Goal: Task Accomplishment & Management: Use online tool/utility

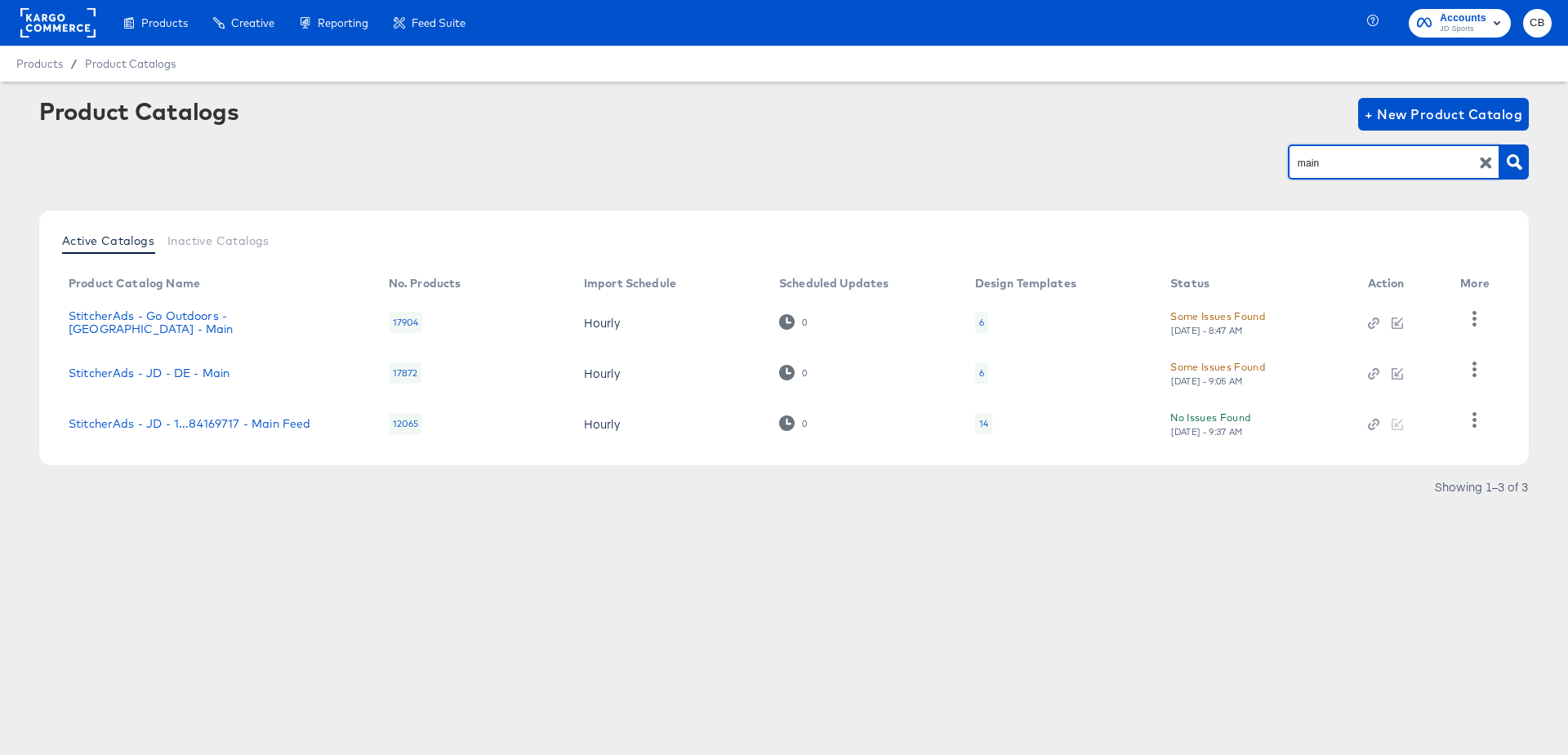
click at [1356, 163] on input "main" at bounding box center [1381, 163] width 174 height 19
type input "ie"
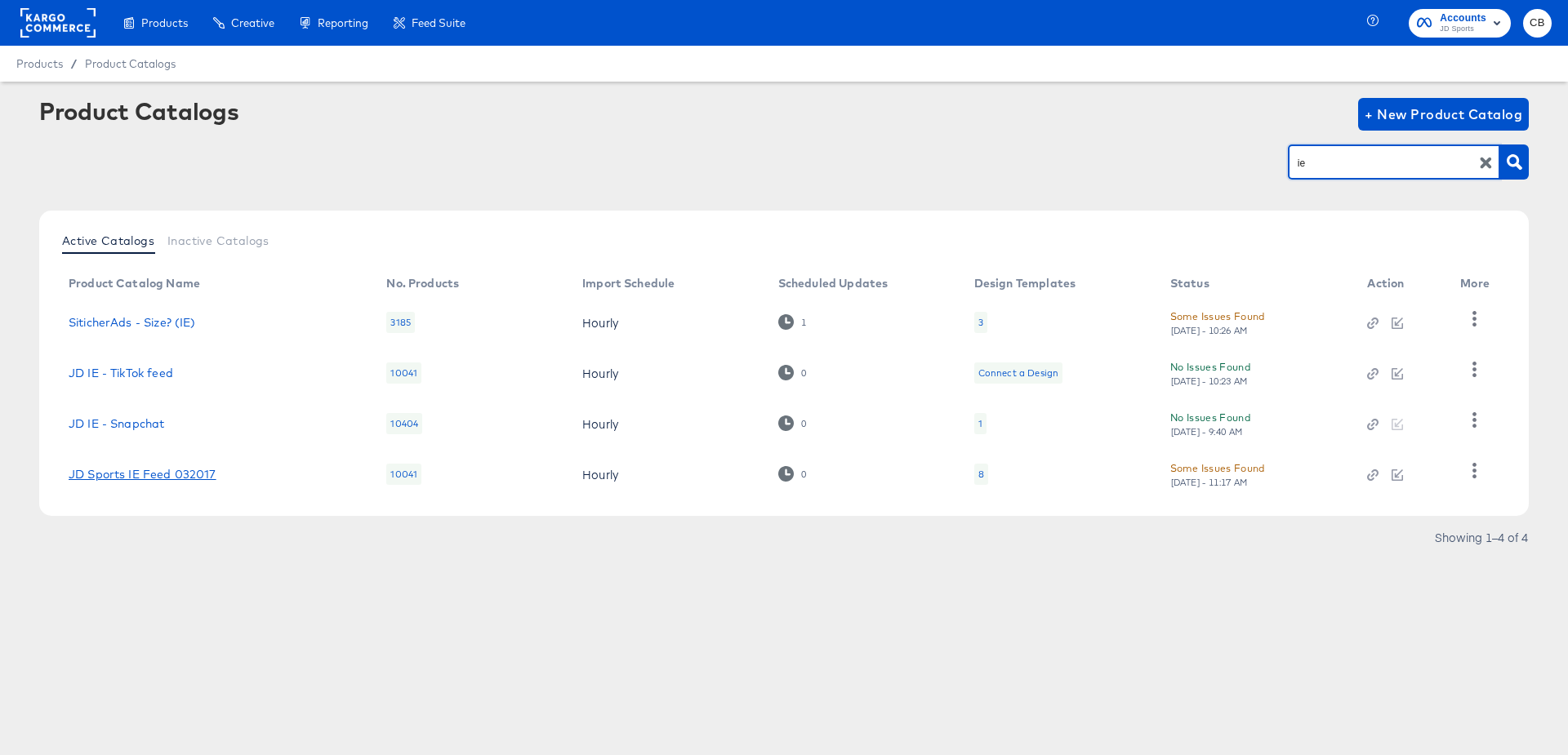
click at [168, 478] on link "JD Sports IE Feed 032017" at bounding box center [142, 474] width 147 height 13
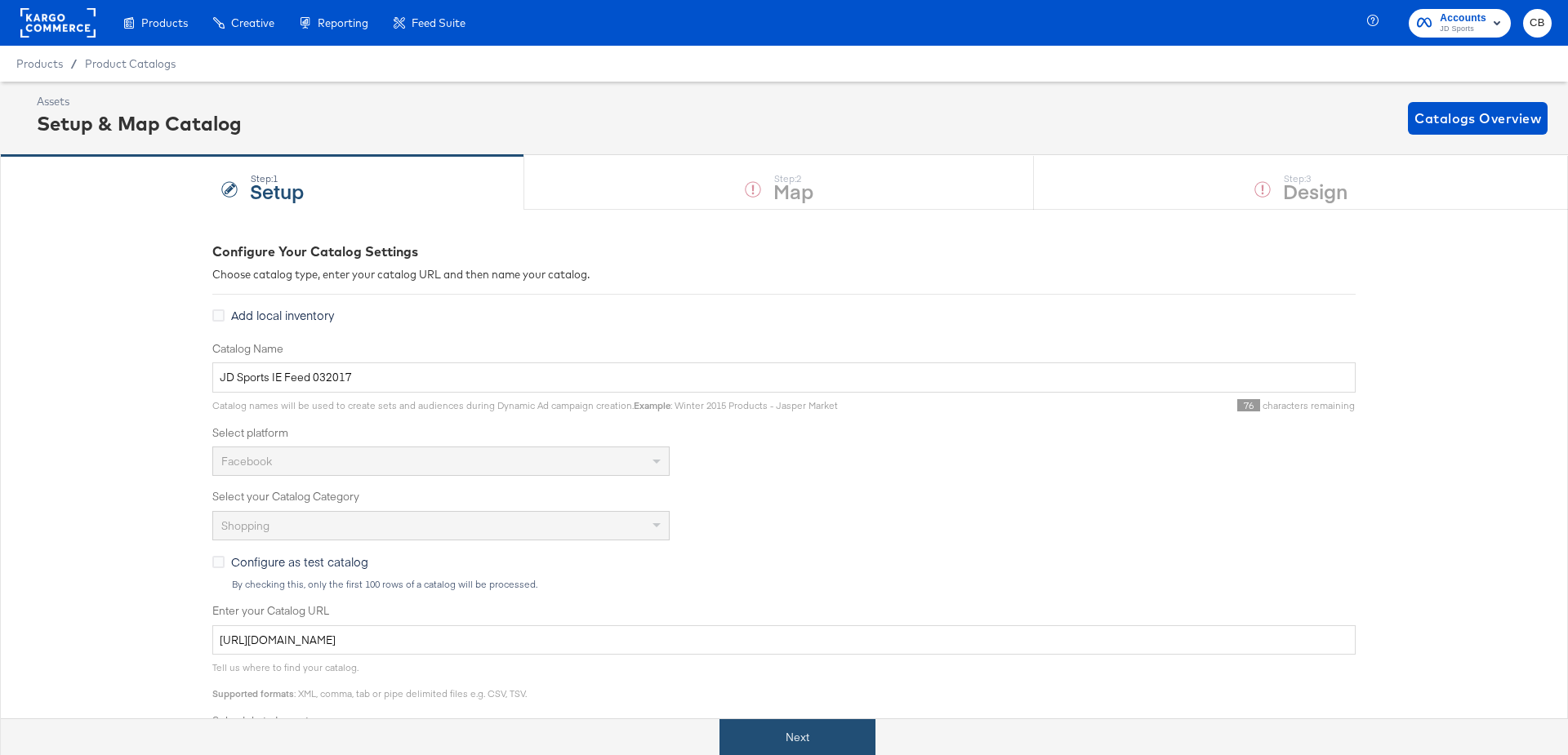
click at [798, 734] on button "Next" at bounding box center [797, 738] width 156 height 36
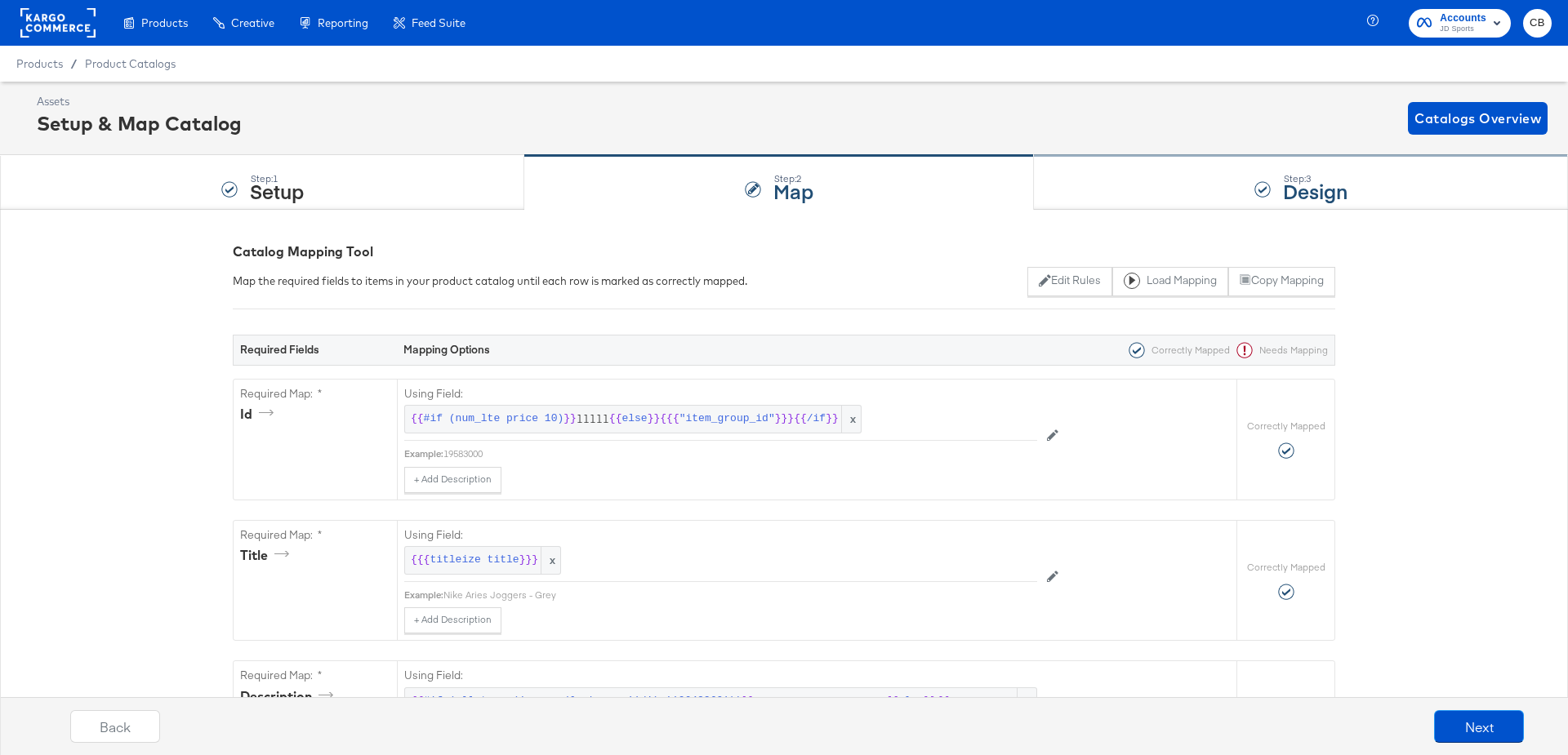
click at [1102, 163] on div "Step: 3 Design" at bounding box center [1300, 182] width 534 height 54
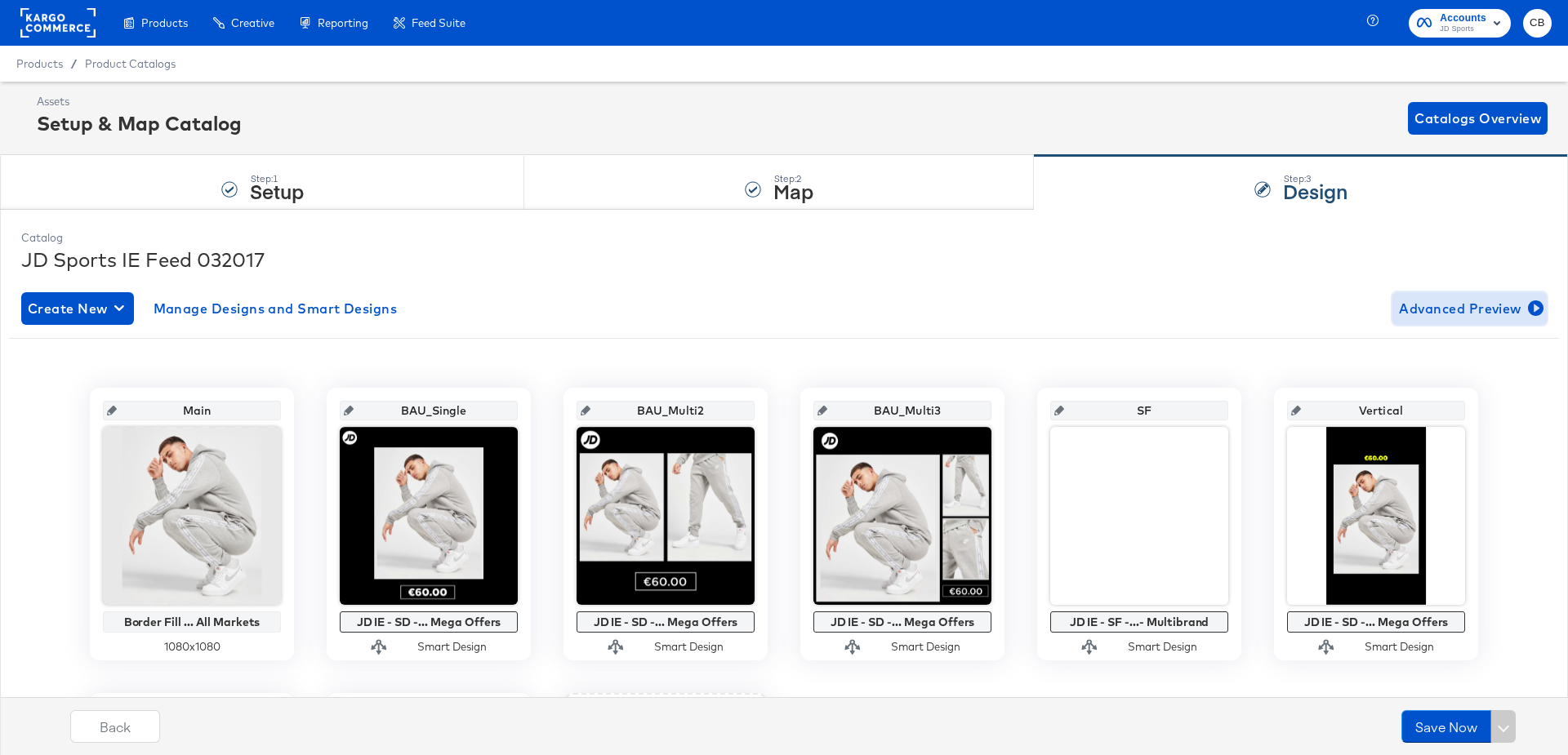
click at [1463, 303] on span "Advanced Preview" at bounding box center [1469, 308] width 141 height 23
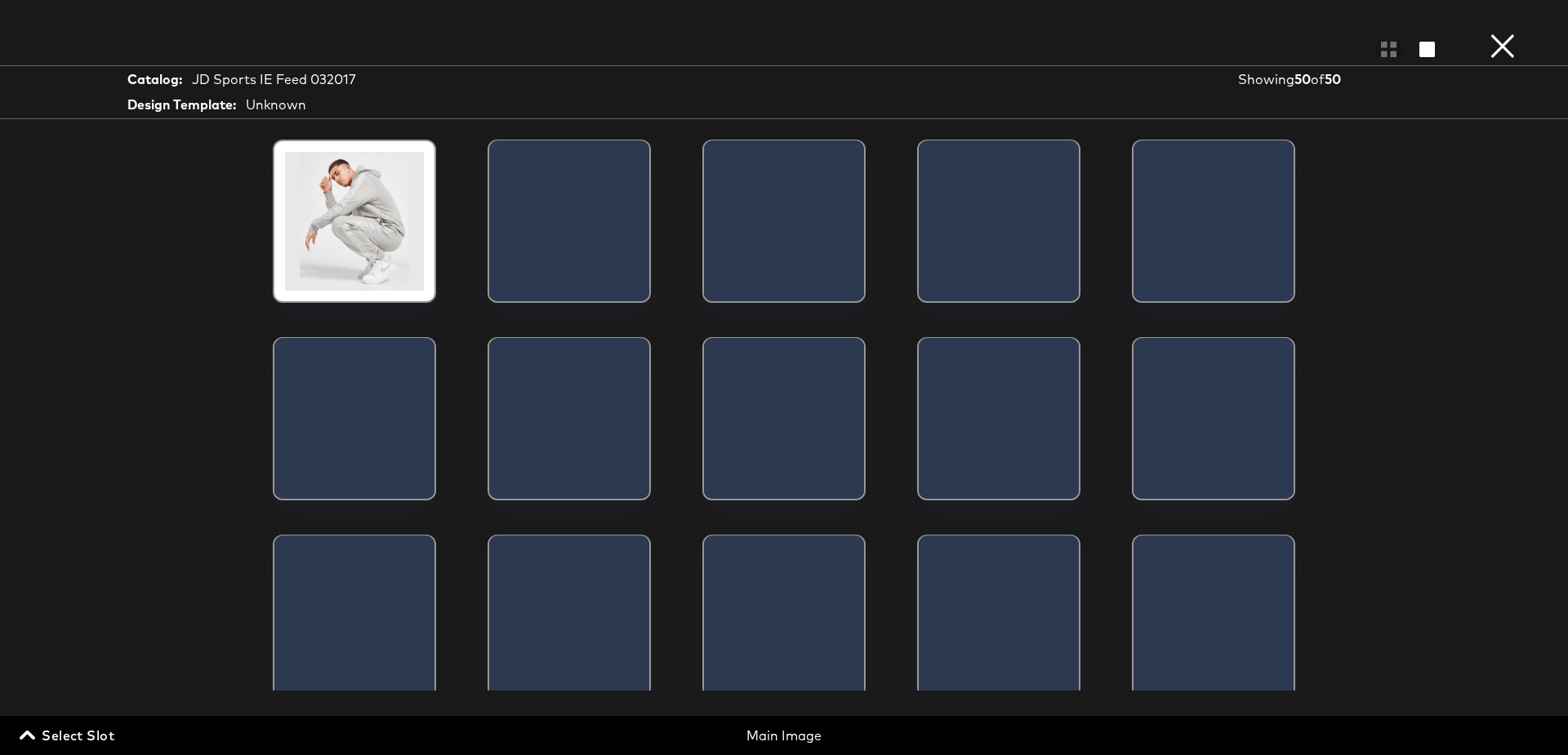
click at [72, 740] on span "Select Slot" at bounding box center [68, 735] width 92 height 23
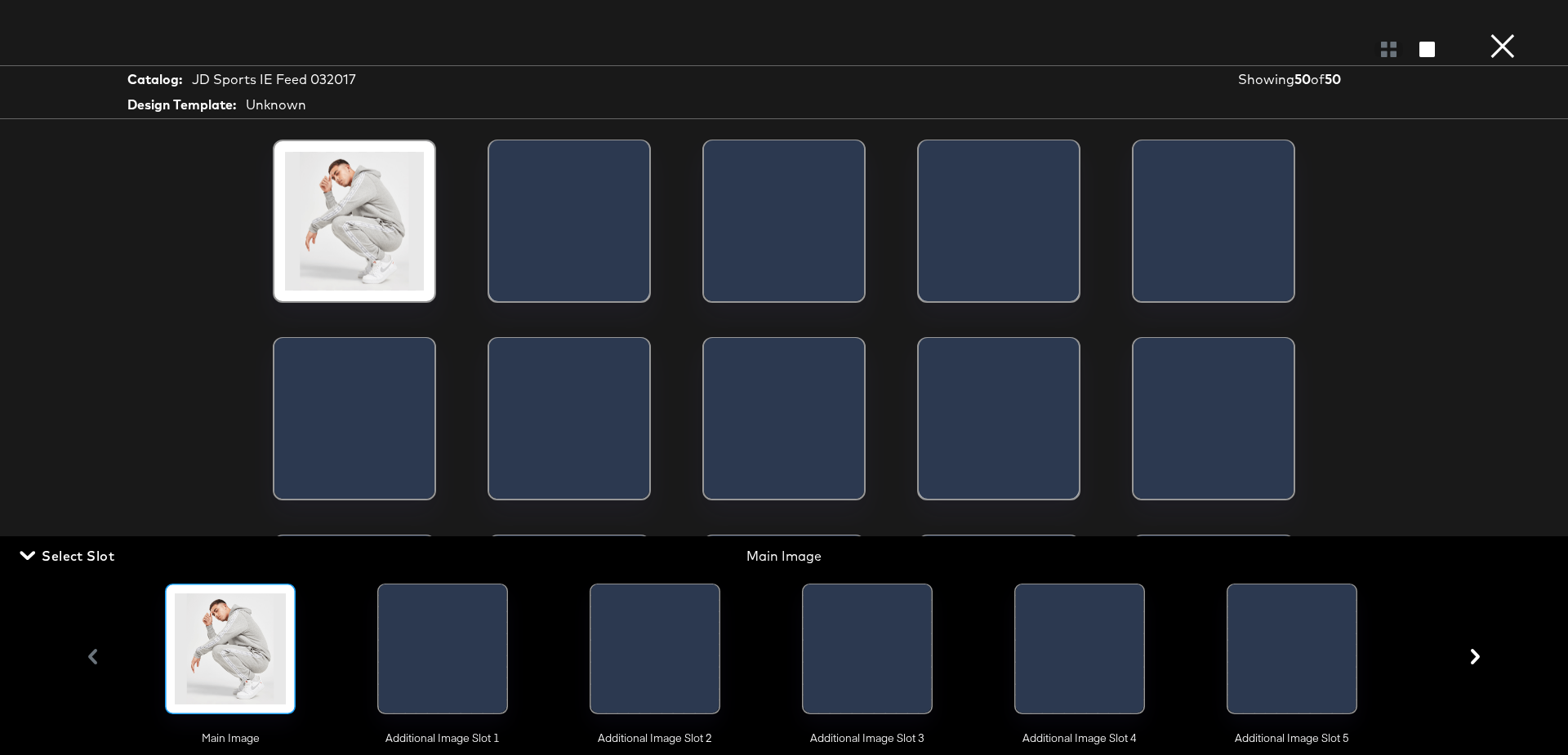
click at [475, 660] on div at bounding box center [491, 652] width 32 height 137
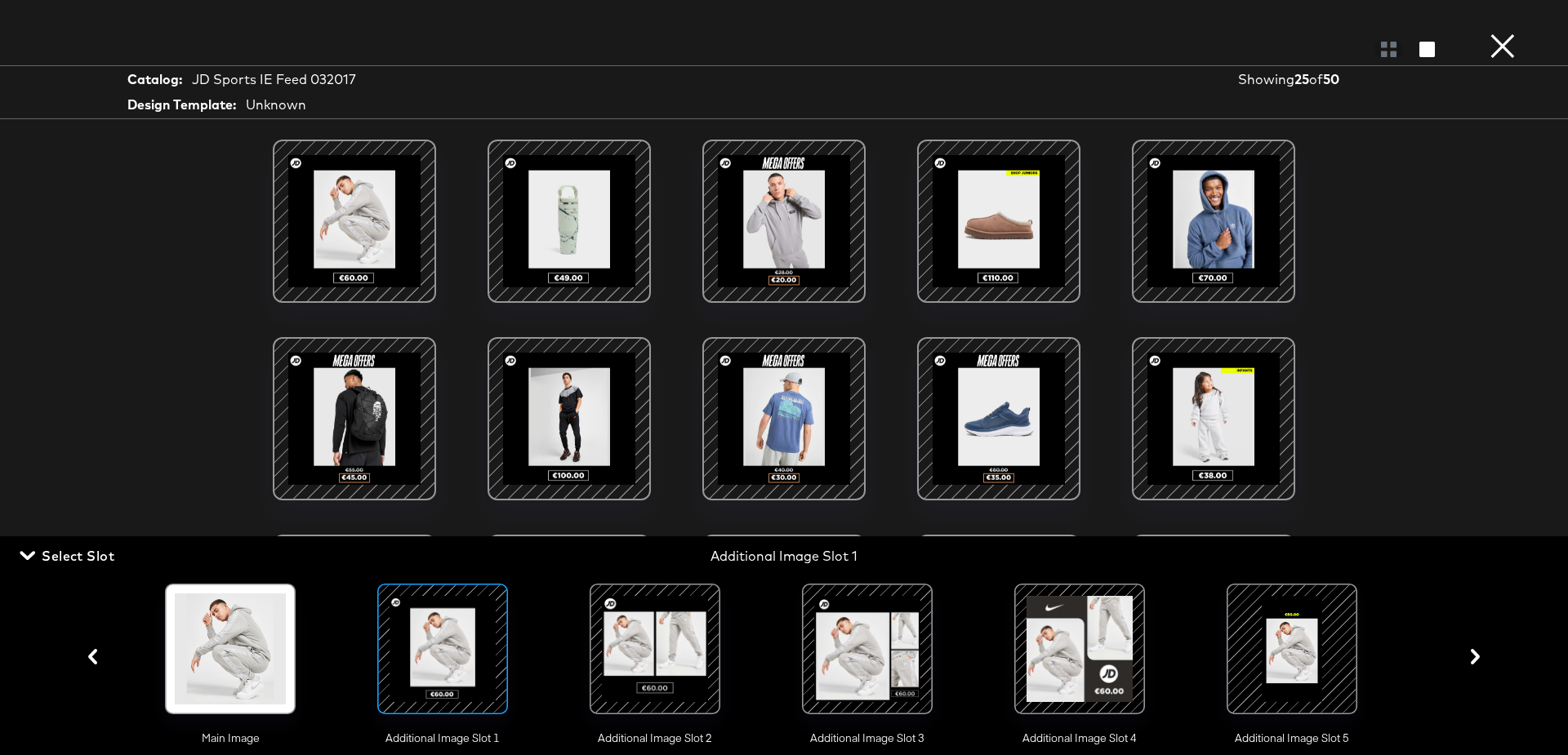
click at [673, 635] on div at bounding box center [655, 649] width 111 height 111
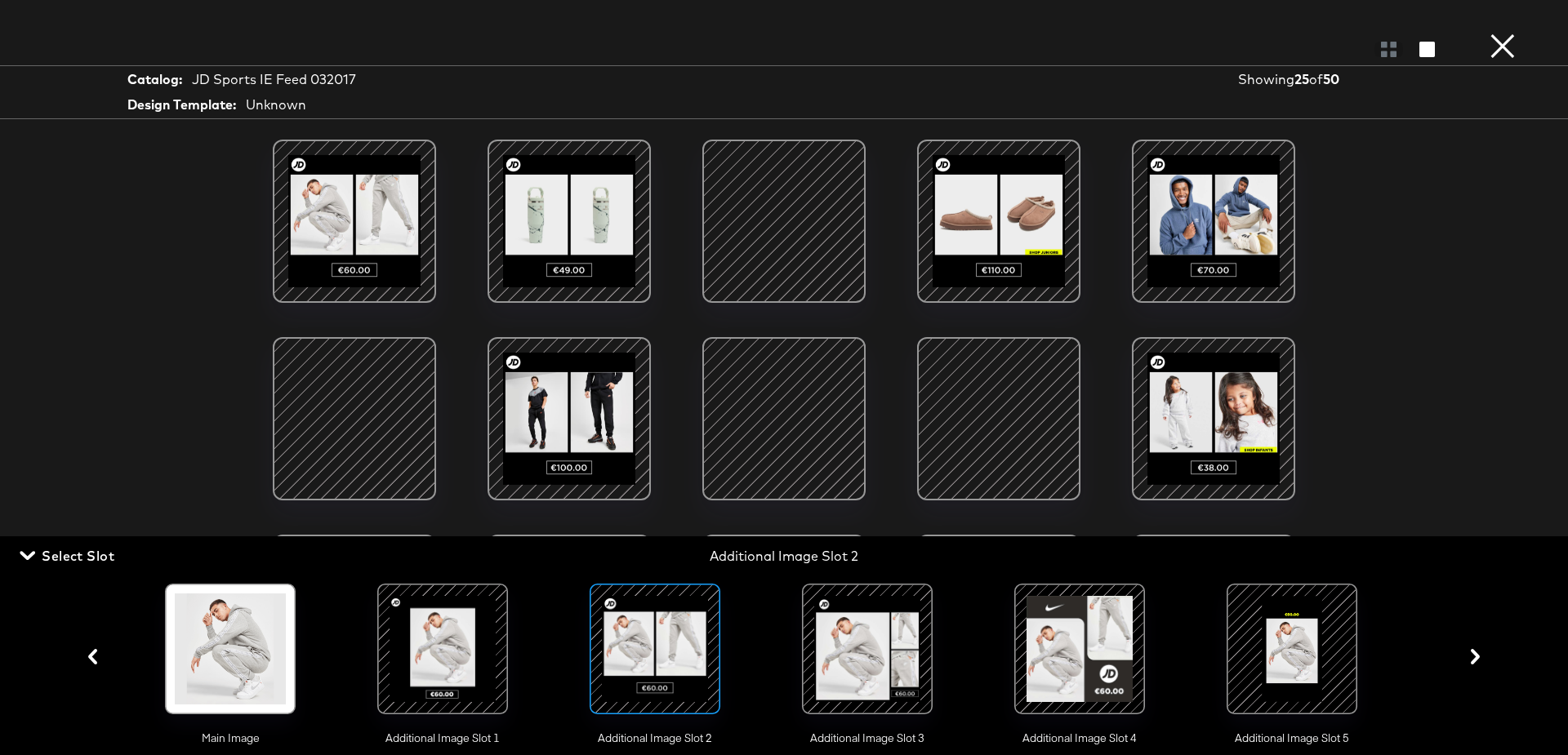
click at [878, 645] on div at bounding box center [867, 649] width 111 height 111
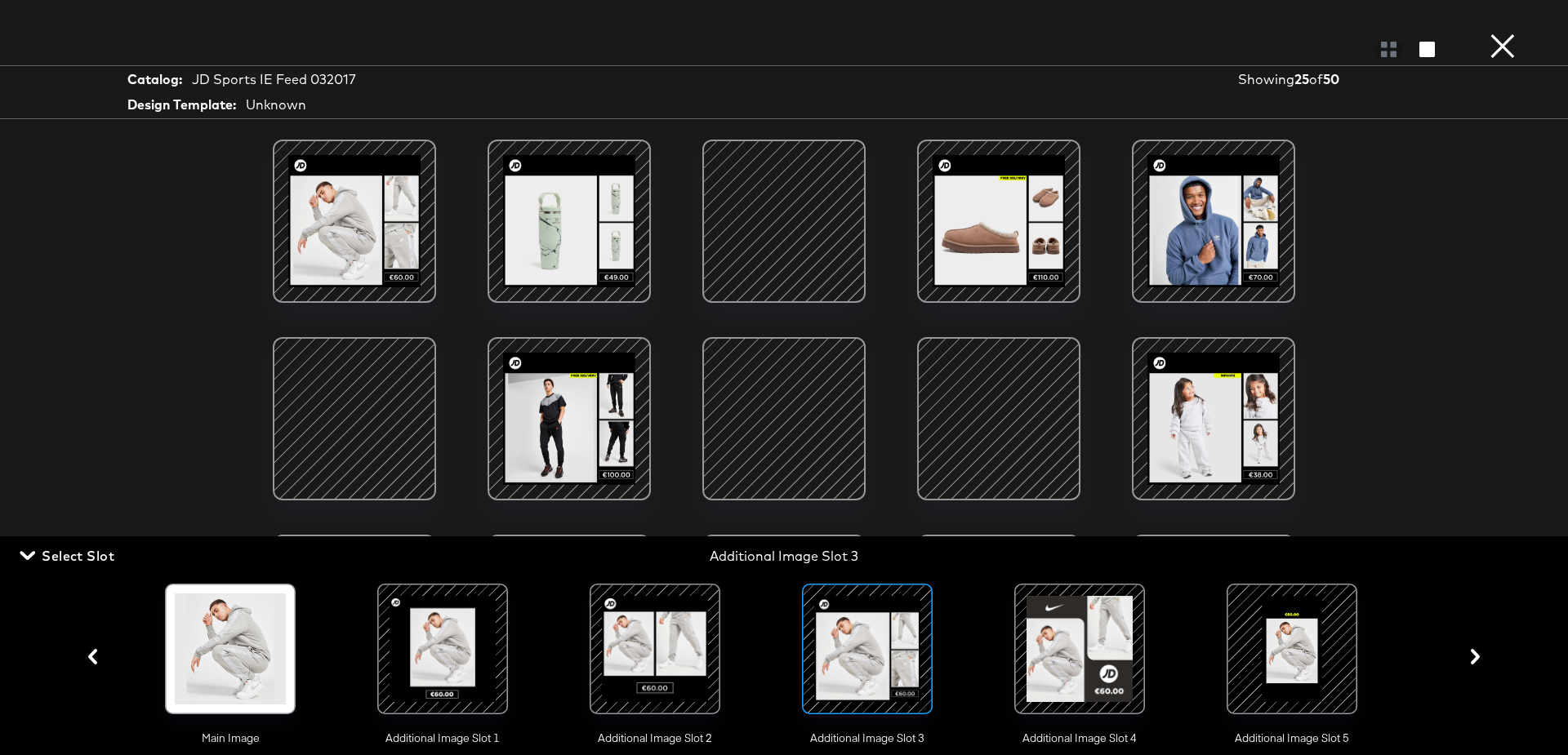
click at [1283, 636] on div at bounding box center [1292, 649] width 111 height 111
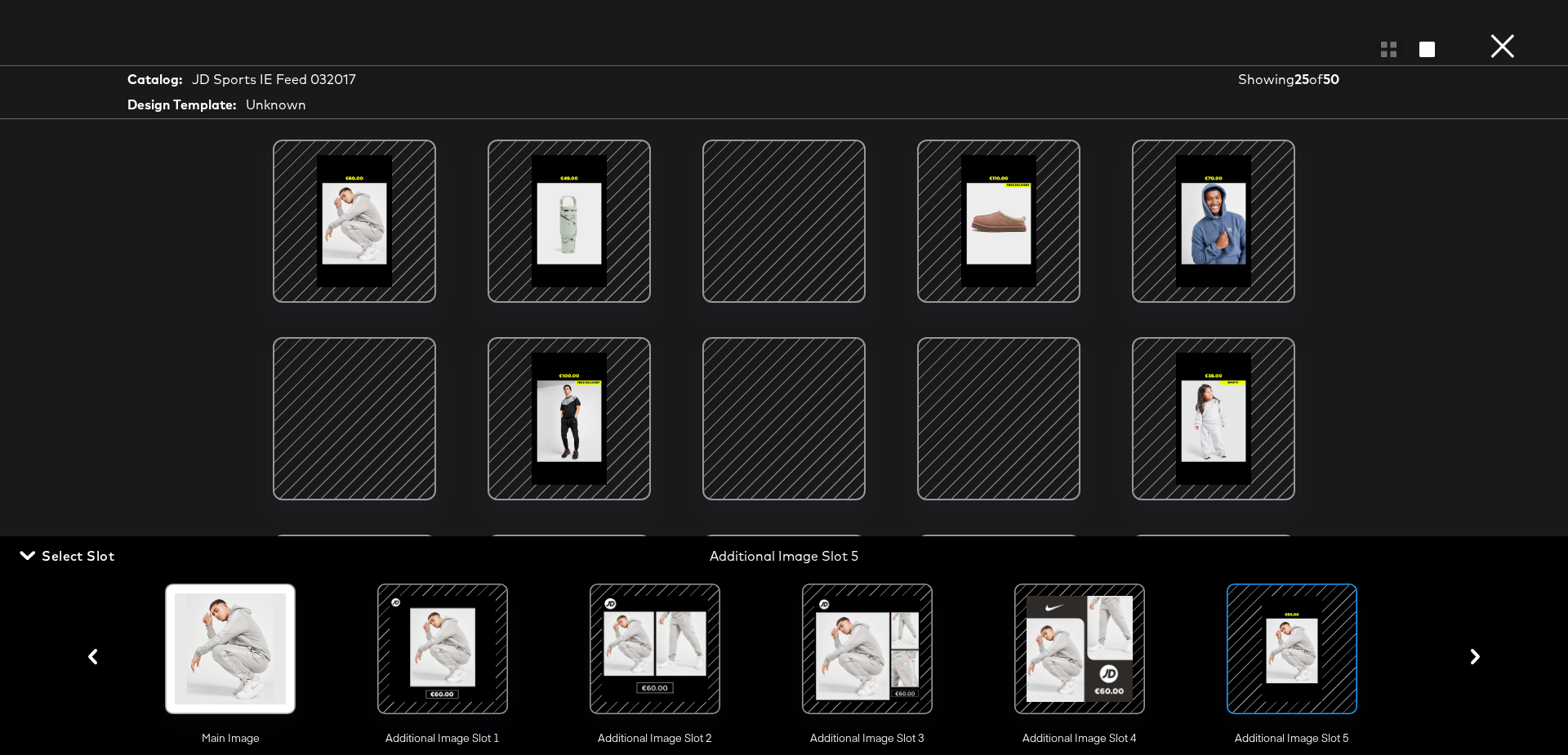
click at [341, 398] on div at bounding box center [354, 418] width 139 height 139
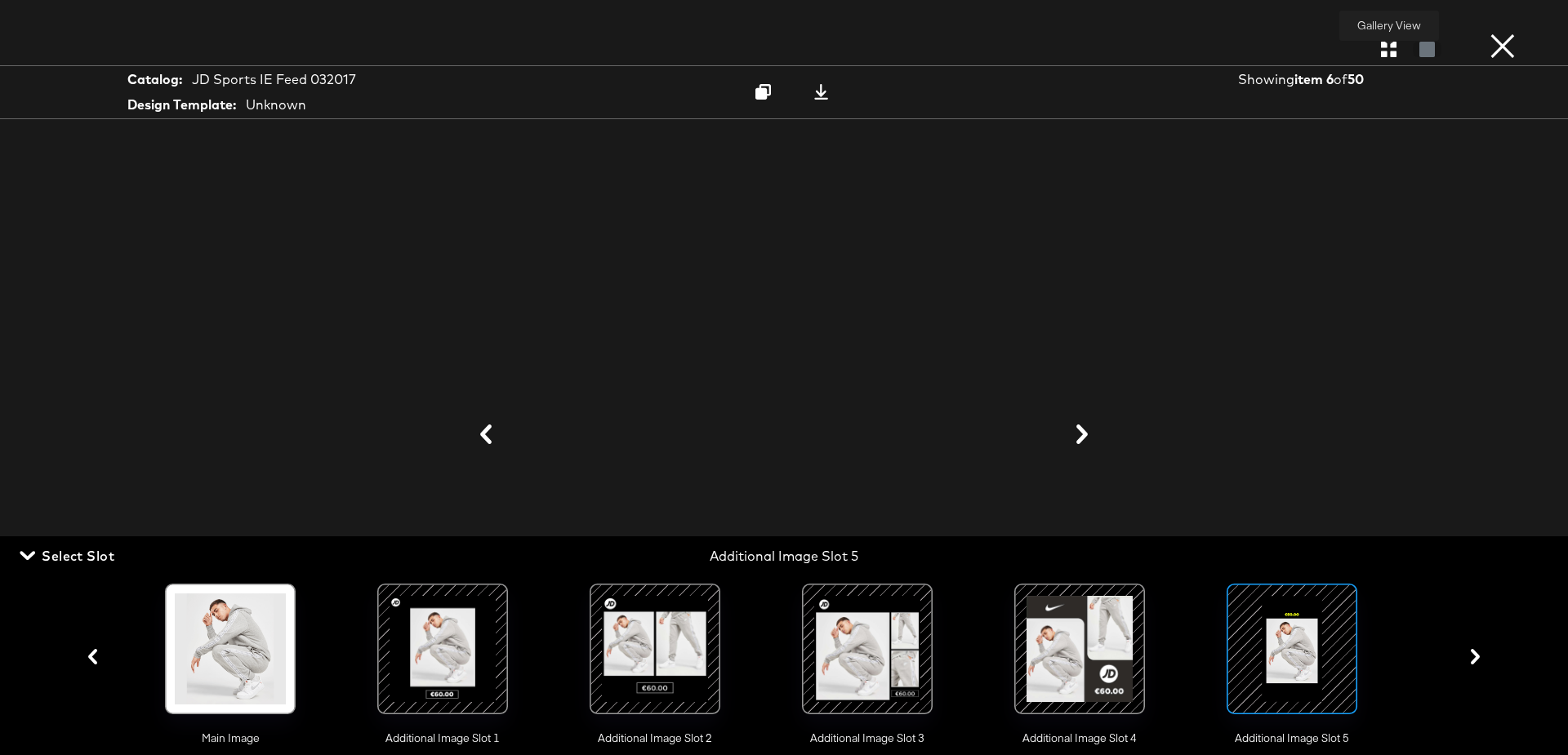
click at [1389, 53] on icon "button" at bounding box center [1388, 49] width 15 height 15
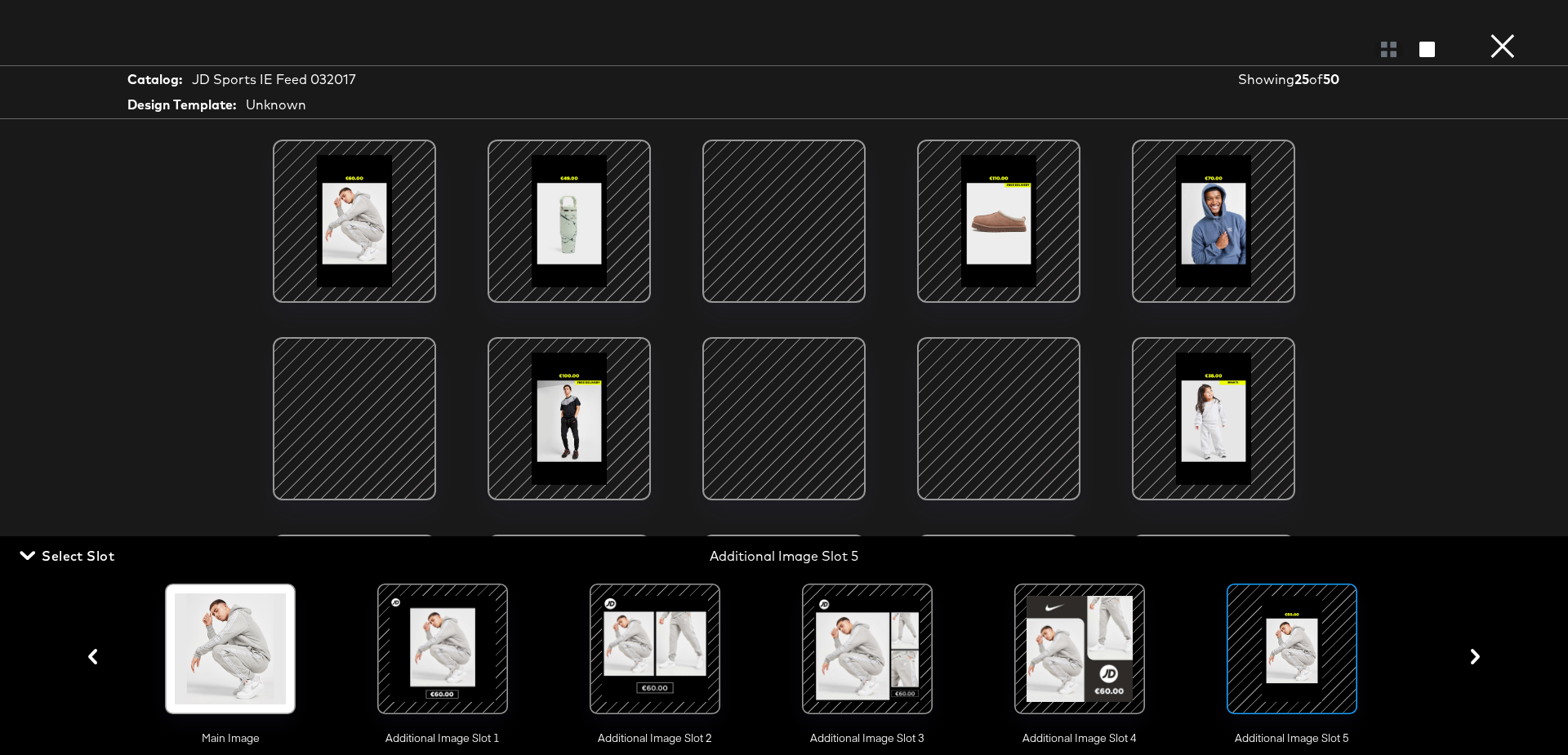
click at [575, 451] on div at bounding box center [569, 418] width 139 height 139
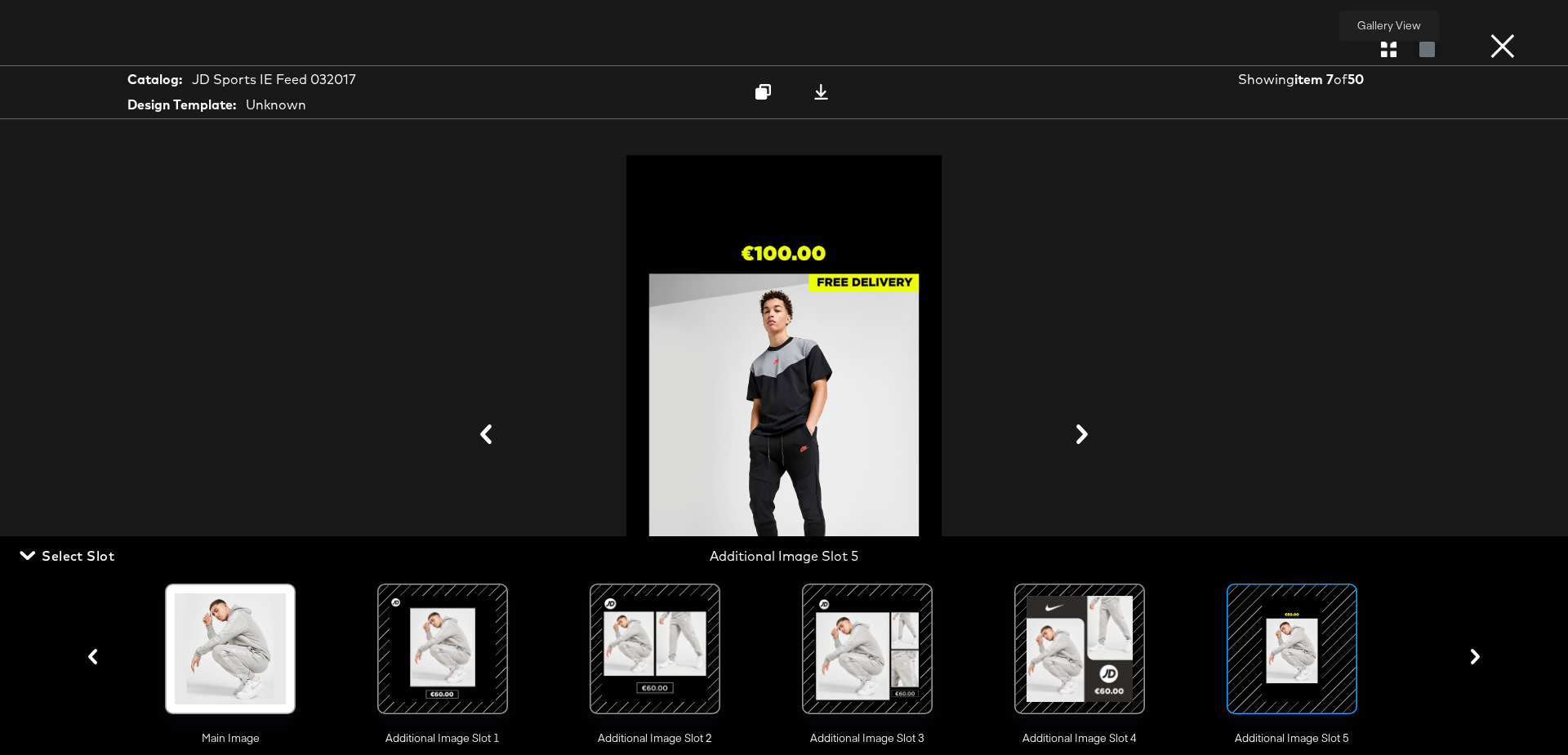
click at [1384, 54] on icon "button" at bounding box center [1388, 49] width 15 height 15
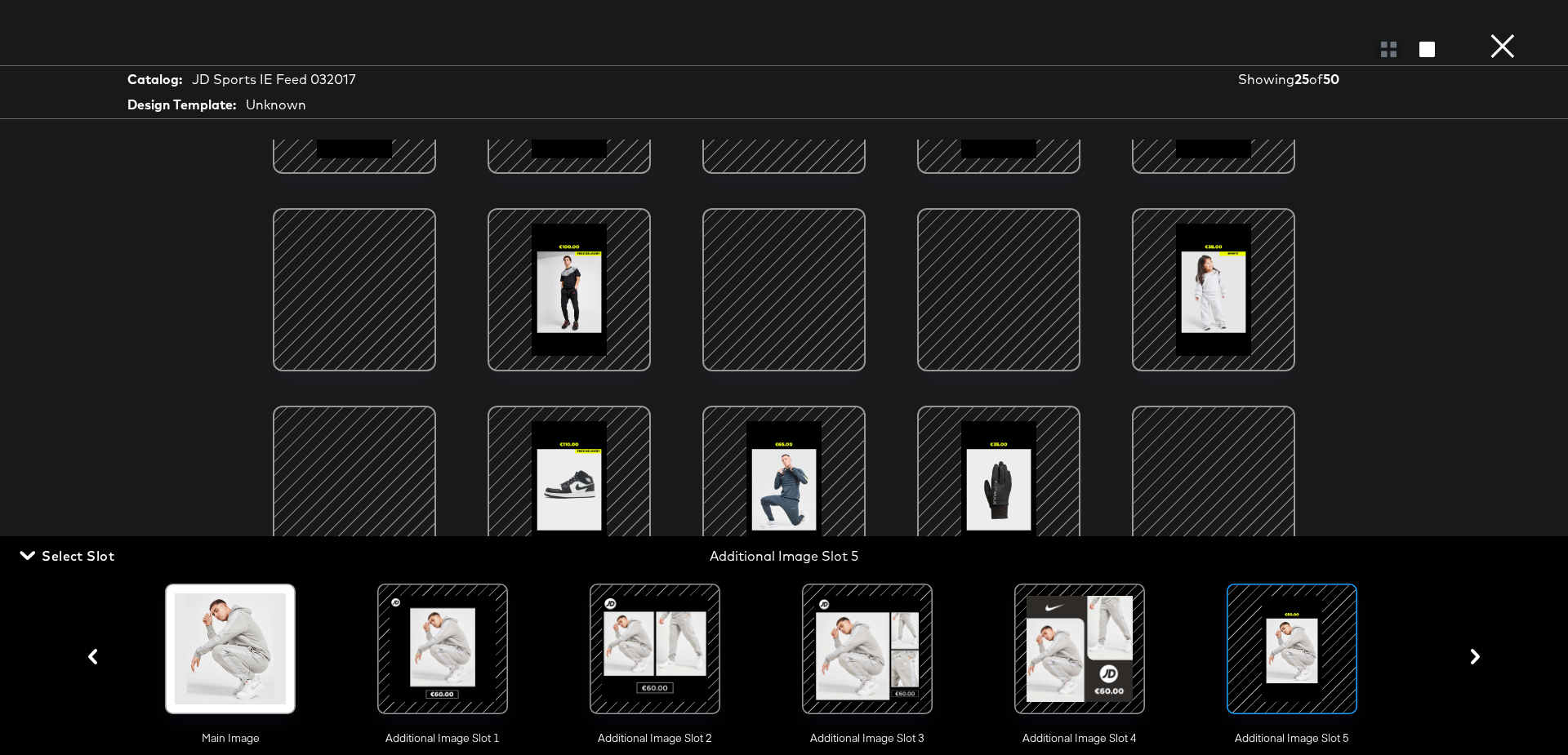
scroll to position [128, 0]
click at [976, 278] on div at bounding box center [998, 290] width 139 height 139
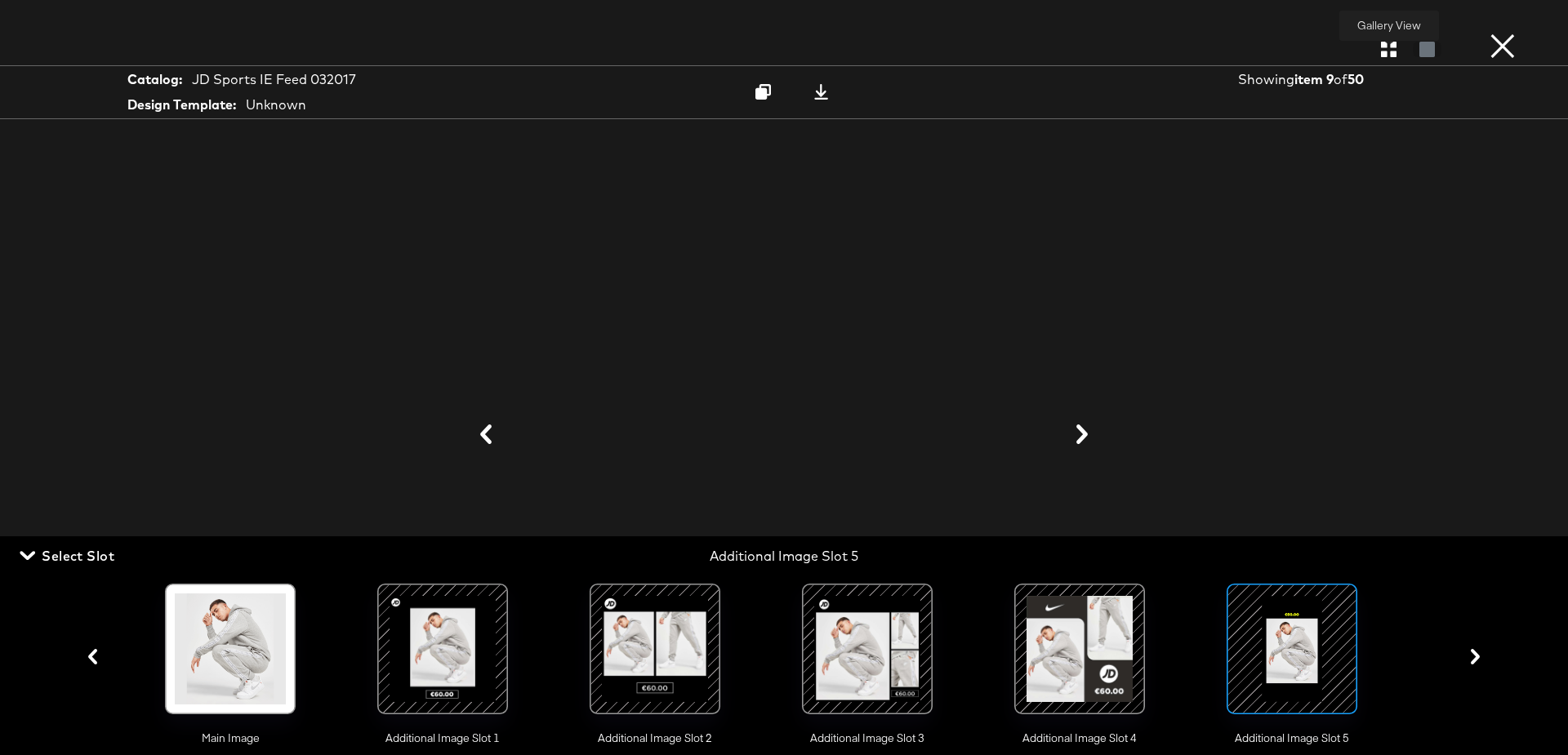
click at [1390, 50] on icon "button" at bounding box center [1388, 49] width 15 height 15
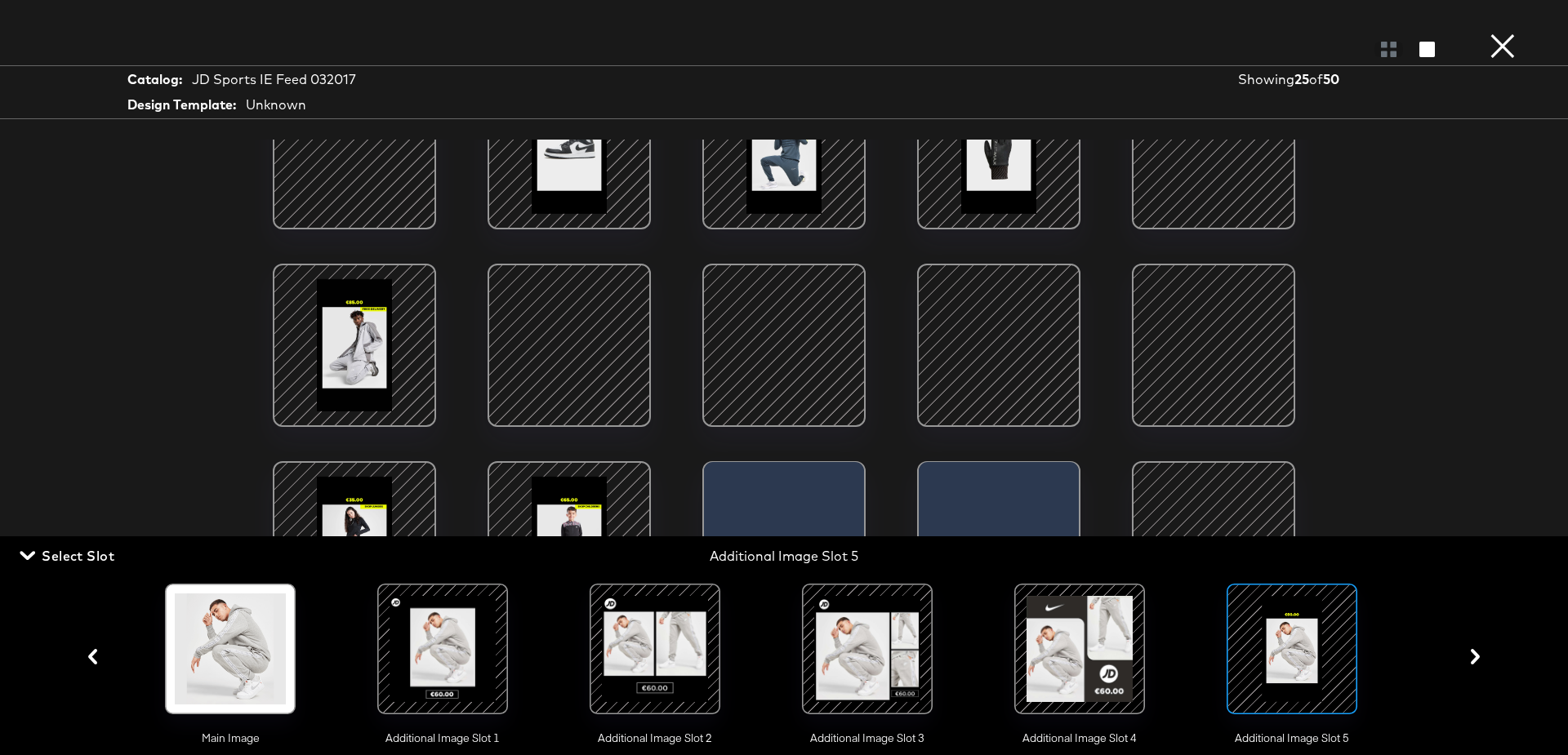
scroll to position [327, 0]
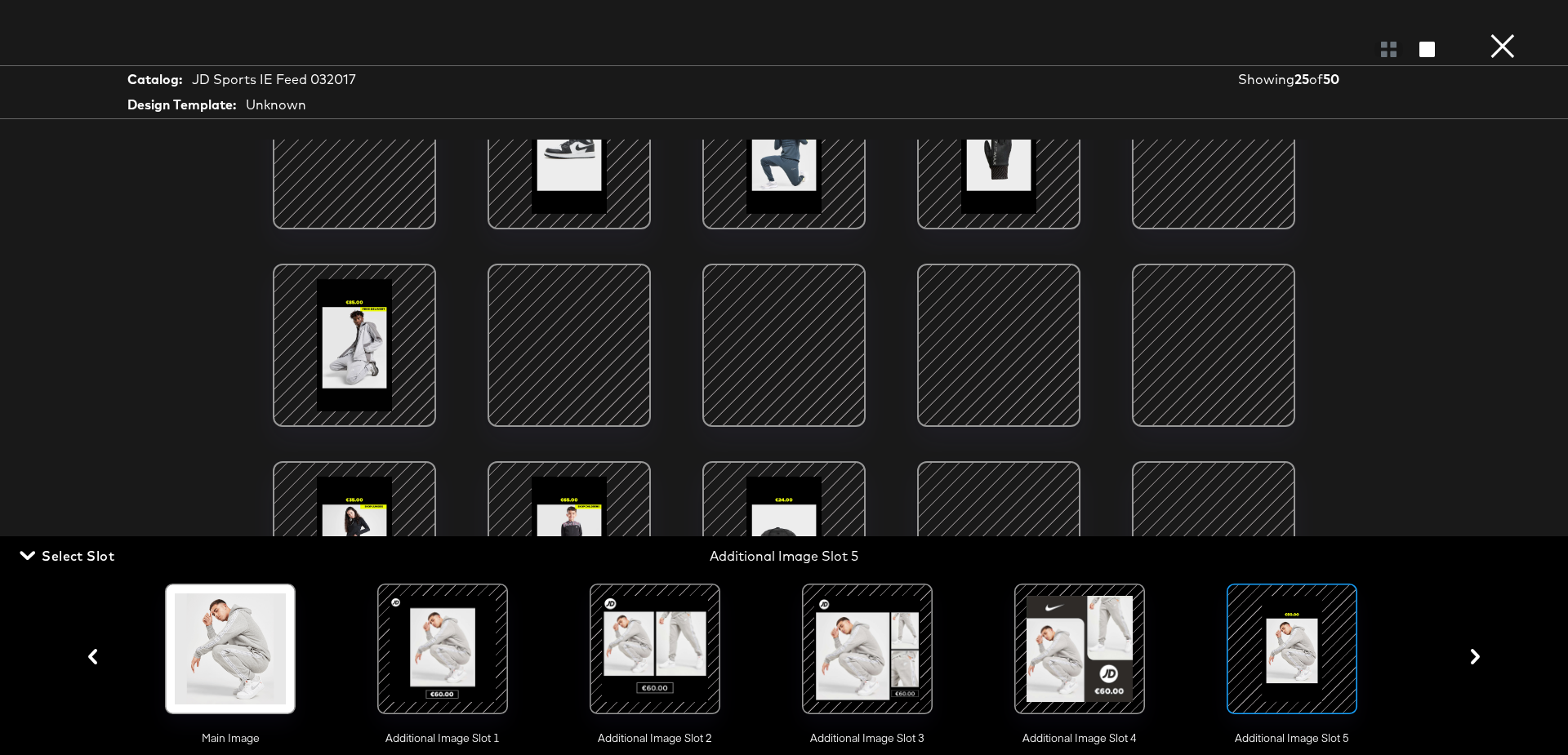
click at [581, 347] on div at bounding box center [569, 345] width 139 height 139
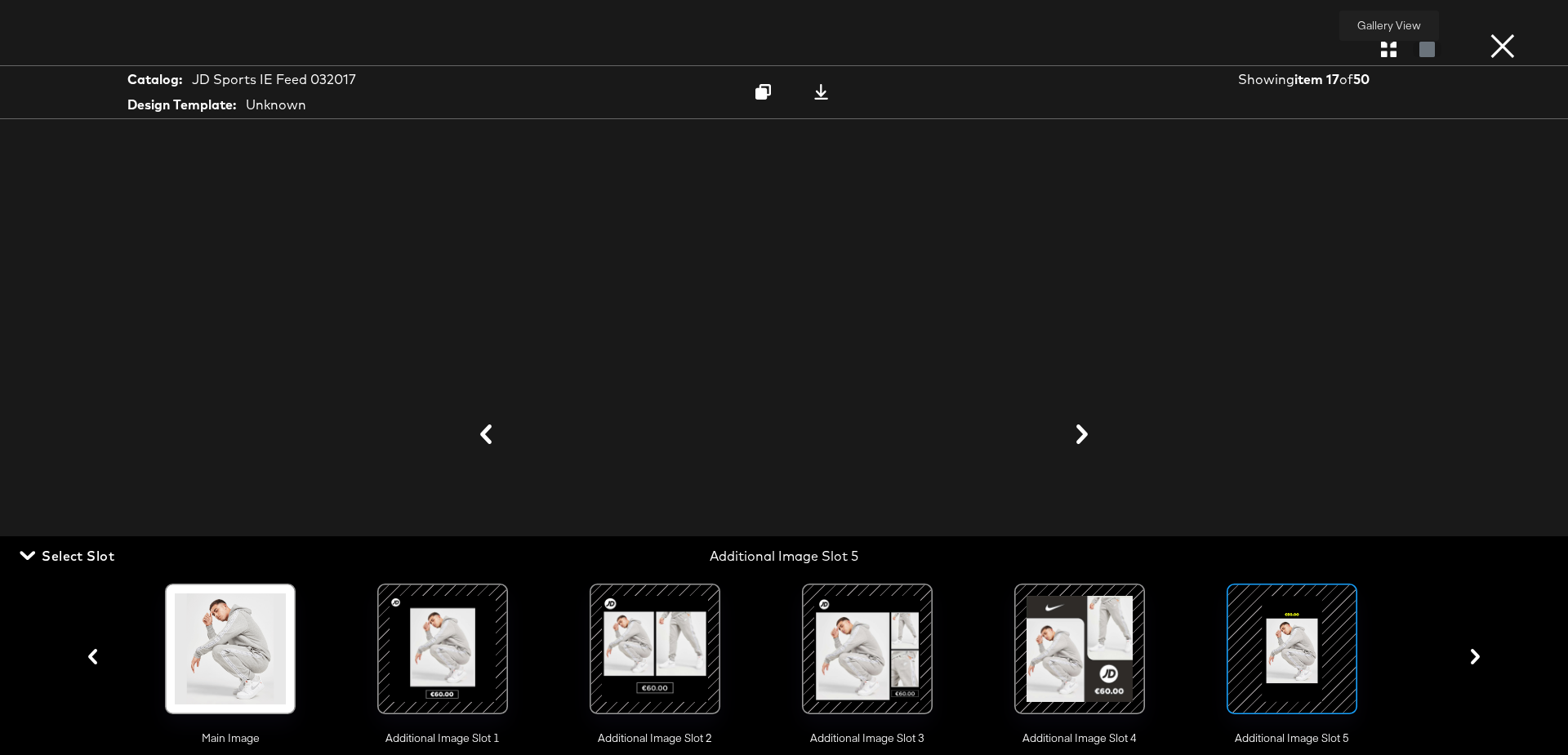
click at [1387, 55] on icon "button" at bounding box center [1388, 49] width 15 height 15
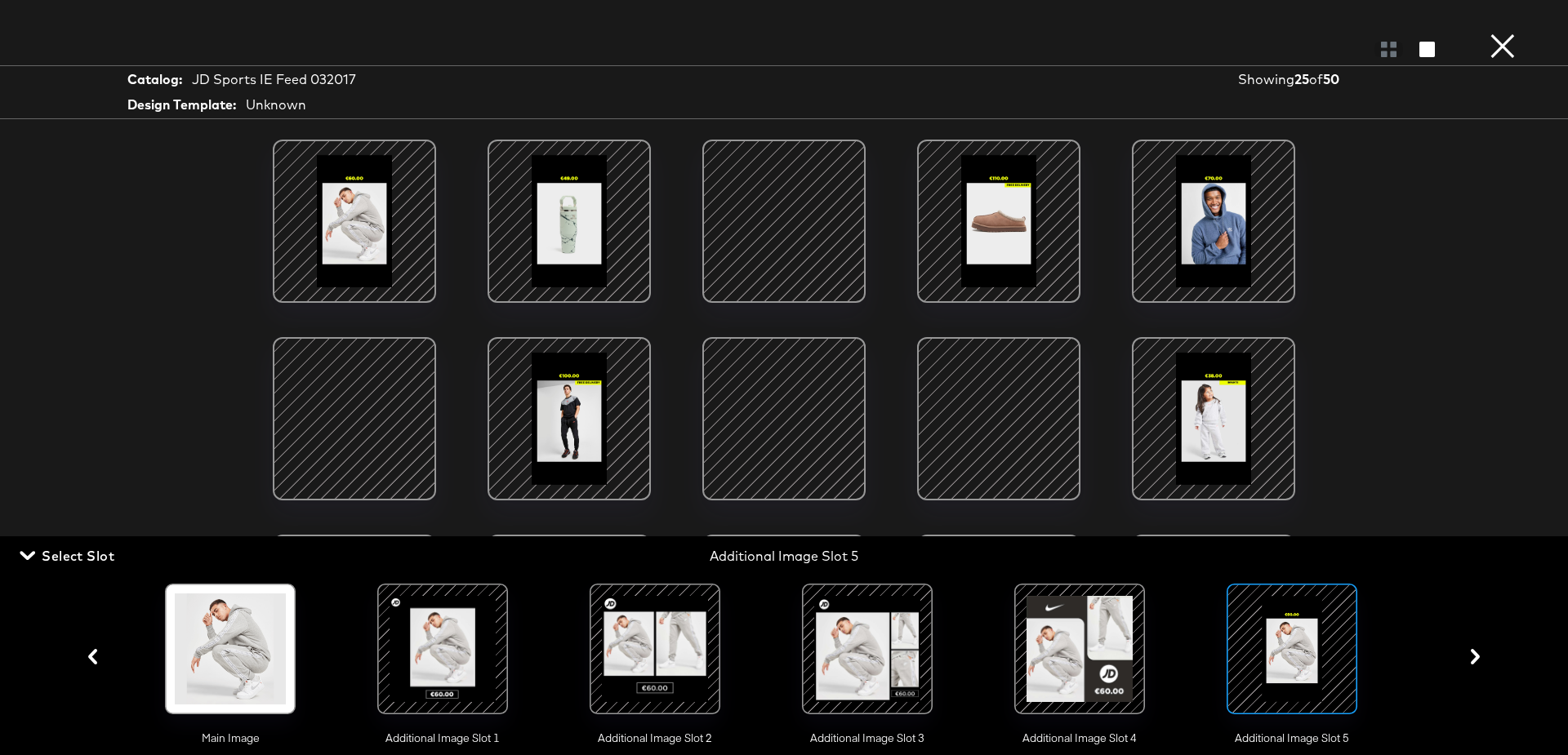
click at [1501, 33] on button "×" at bounding box center [1502, 16] width 33 height 33
